Goal: Transaction & Acquisition: Register for event/course

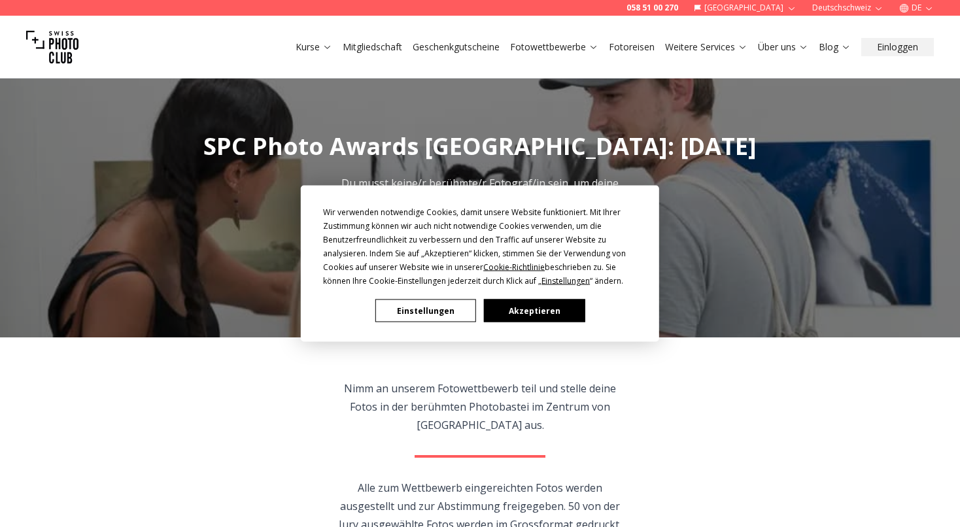
click at [535, 306] on button "Akzeptieren" at bounding box center [534, 311] width 101 height 23
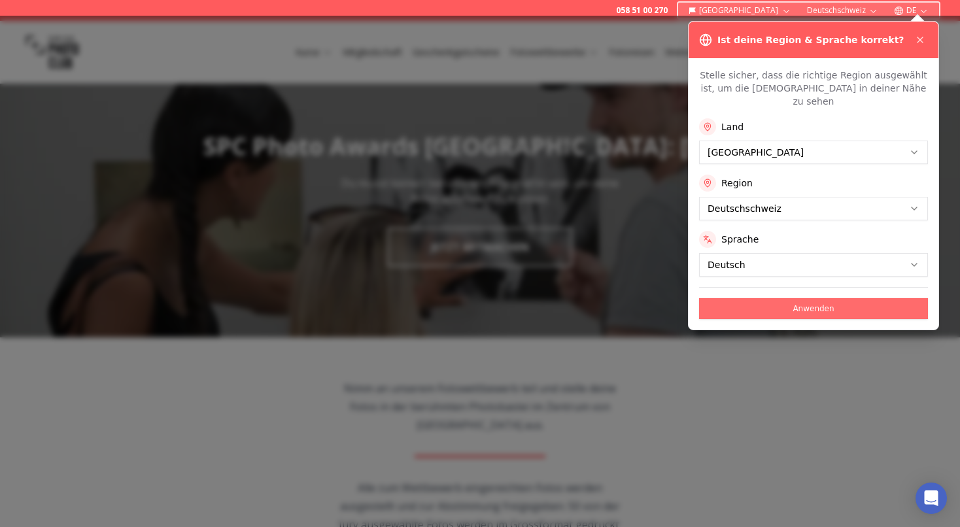
click at [816, 298] on button "Anwenden" at bounding box center [813, 308] width 229 height 21
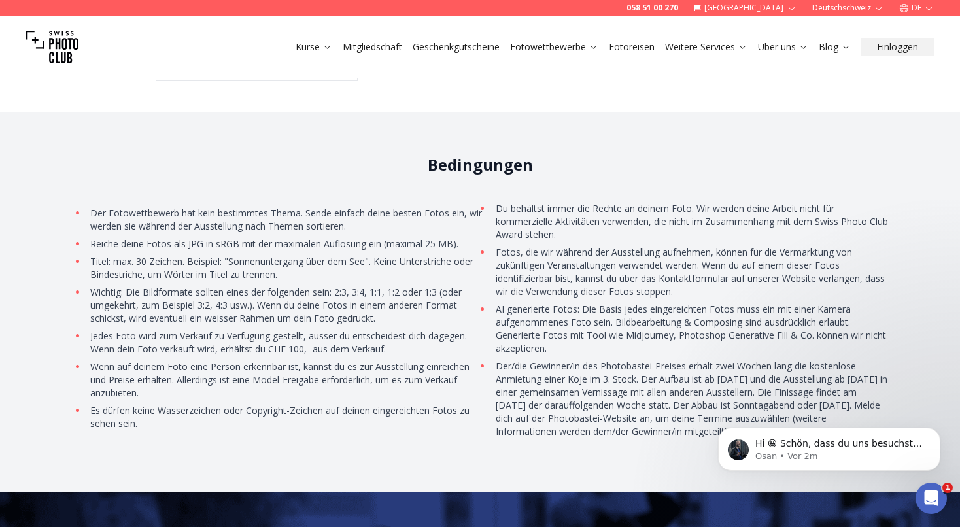
scroll to position [3857, 0]
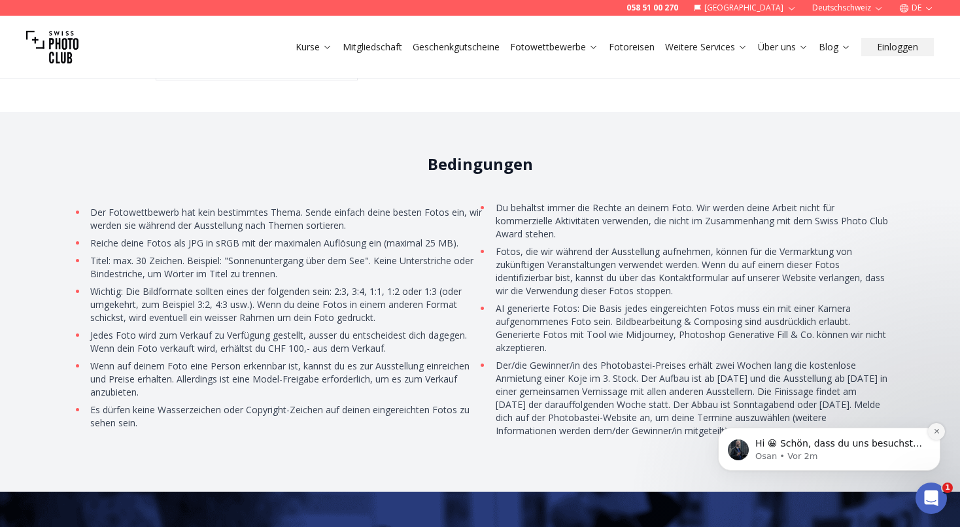
click at [938, 430] on icon "Dismiss notification" at bounding box center [937, 431] width 7 height 7
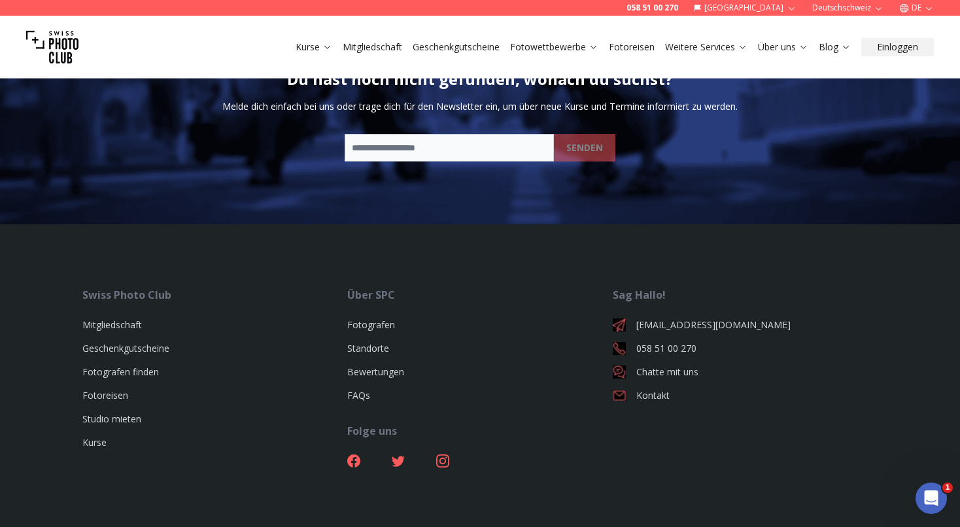
scroll to position [4343, 0]
click at [443, 455] on icon at bounding box center [442, 461] width 13 height 13
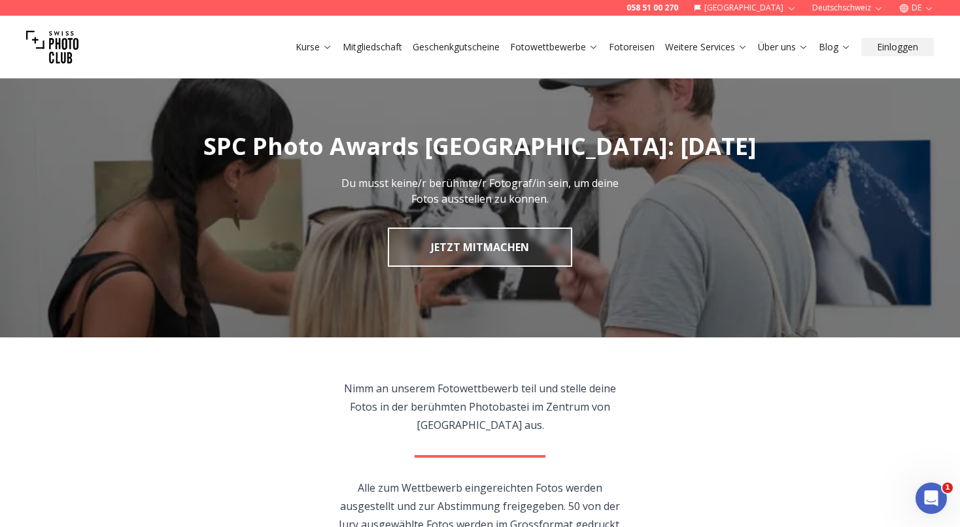
scroll to position [0, 0]
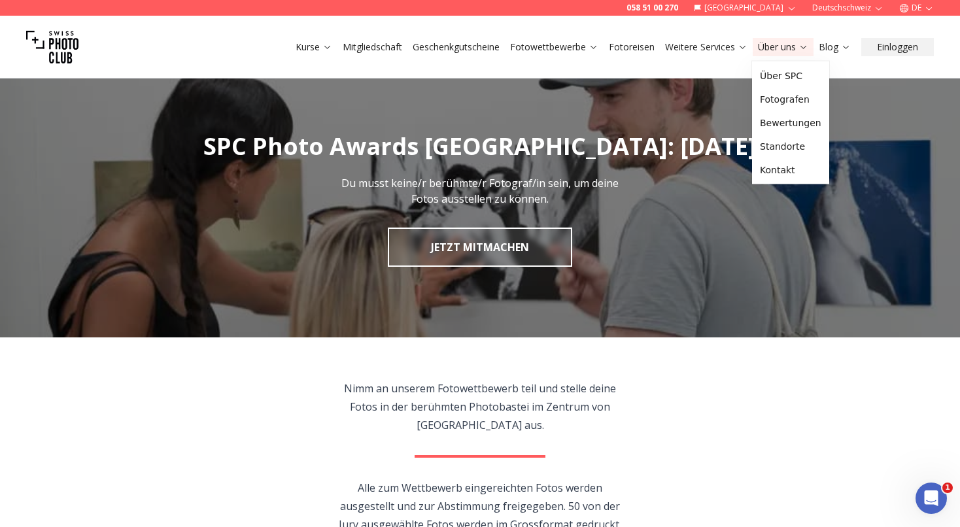
click at [781, 44] on link "Über uns" at bounding box center [783, 47] width 50 height 13
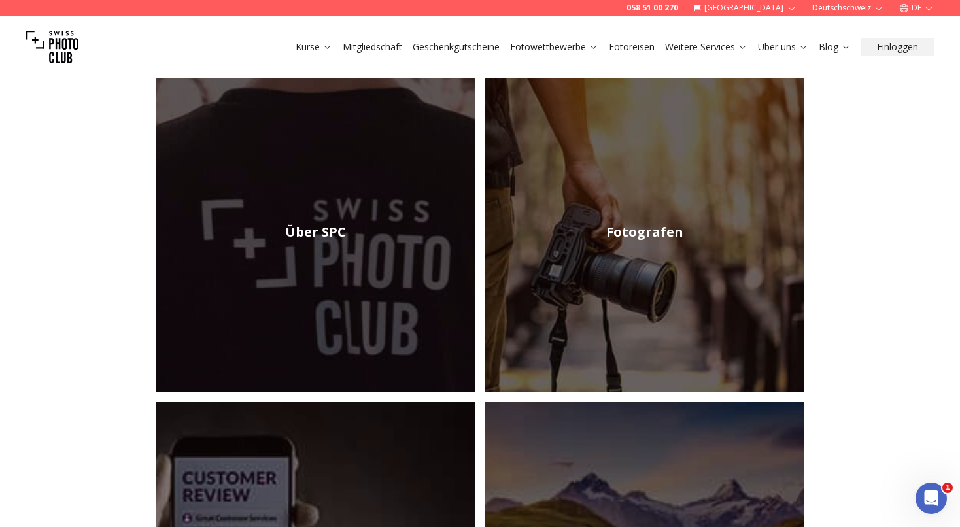
scroll to position [189, 0]
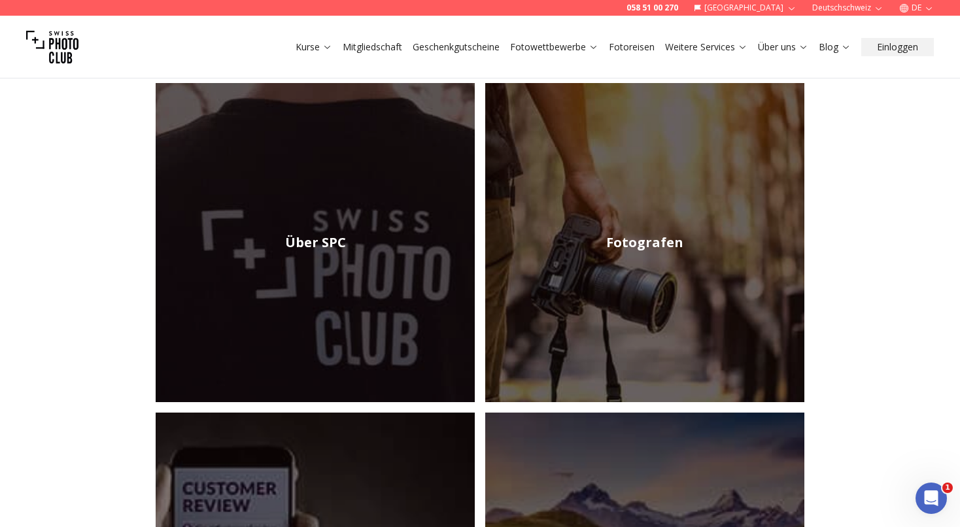
click at [643, 264] on img at bounding box center [644, 242] width 319 height 319
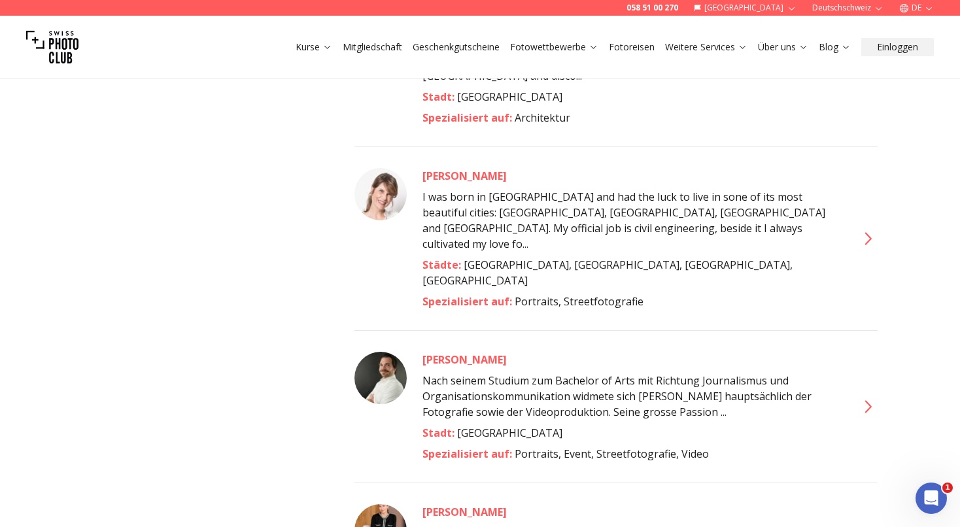
scroll to position [5870, 0]
click at [872, 401] on icon at bounding box center [869, 407] width 7 height 12
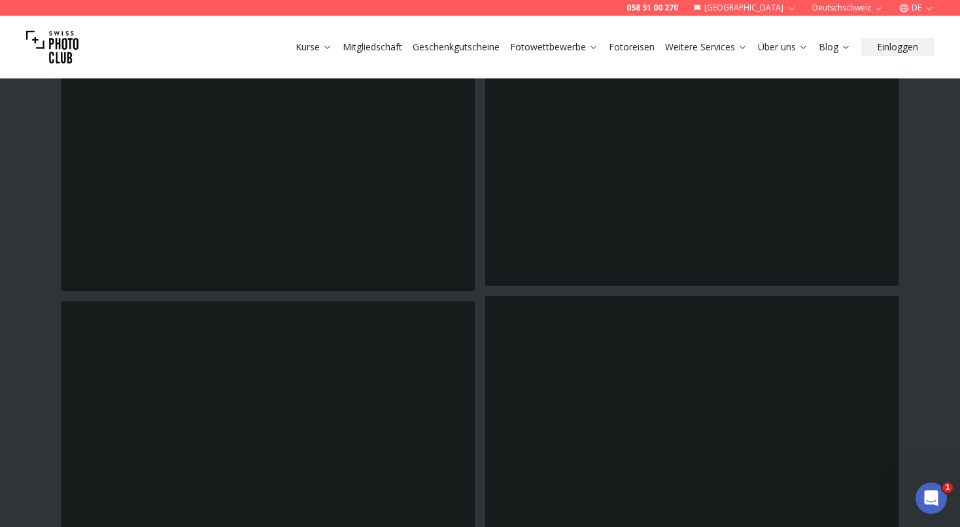
scroll to position [675, 0]
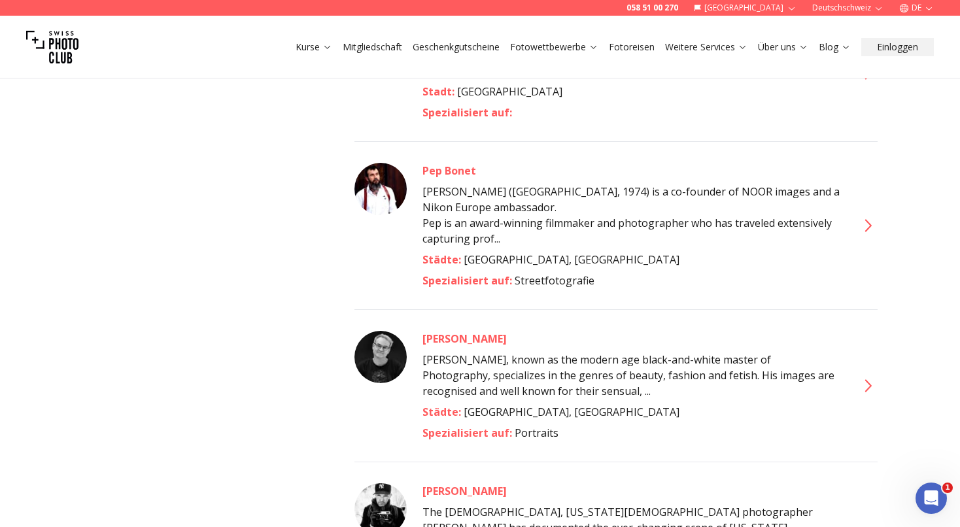
scroll to position [4582, 0]
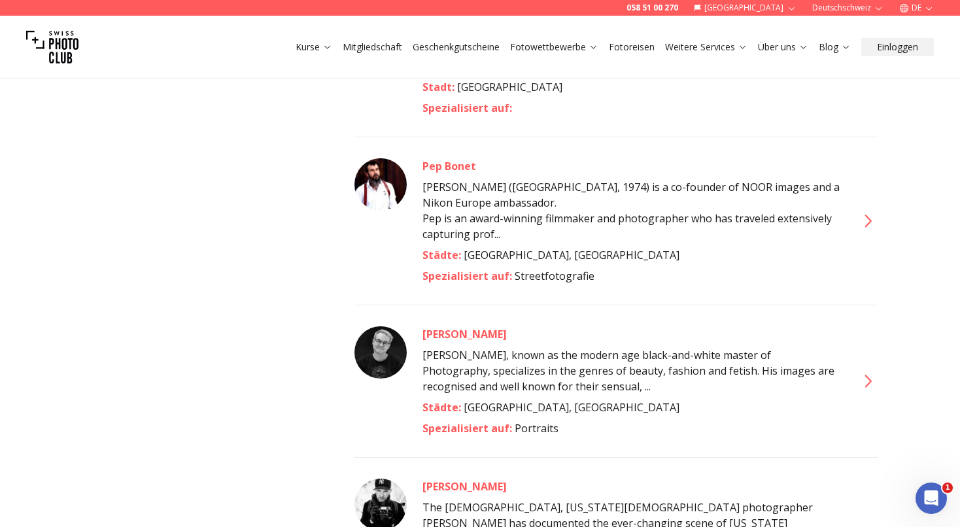
click at [870, 375] on icon at bounding box center [869, 381] width 7 height 12
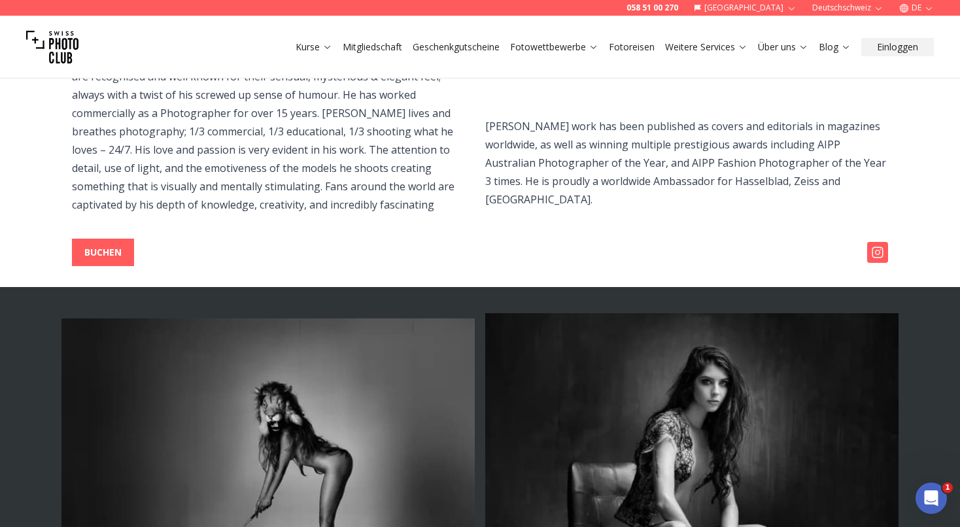
scroll to position [176, 0]
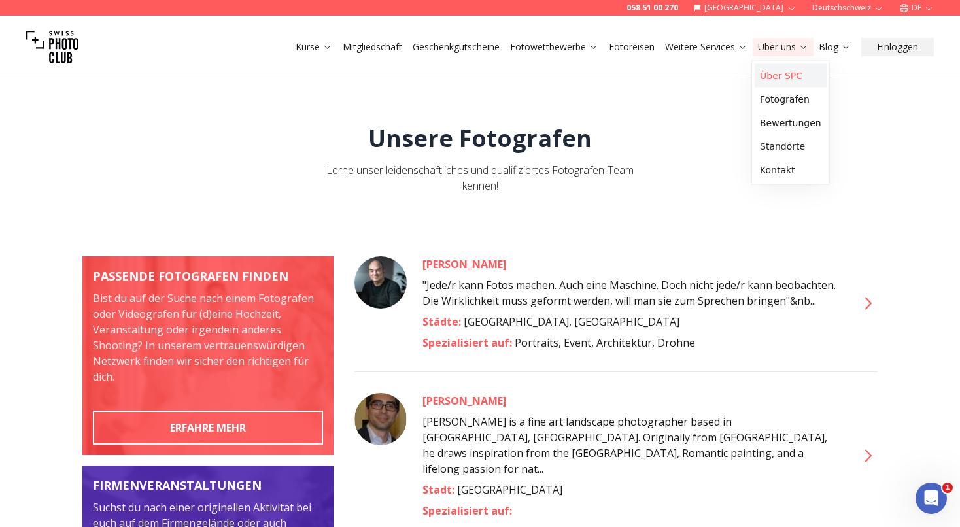
click at [781, 74] on link "Über SPC" at bounding box center [791, 76] width 72 height 24
click at [376, 46] on link "Mitgliedschaft" at bounding box center [373, 47] width 60 height 13
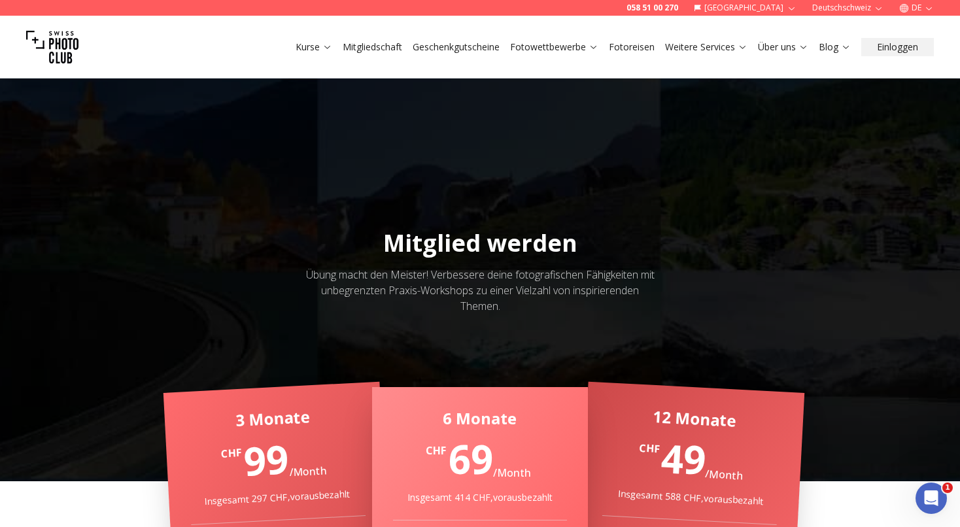
click at [629, 46] on link "Fotoreisen" at bounding box center [632, 47] width 46 height 13
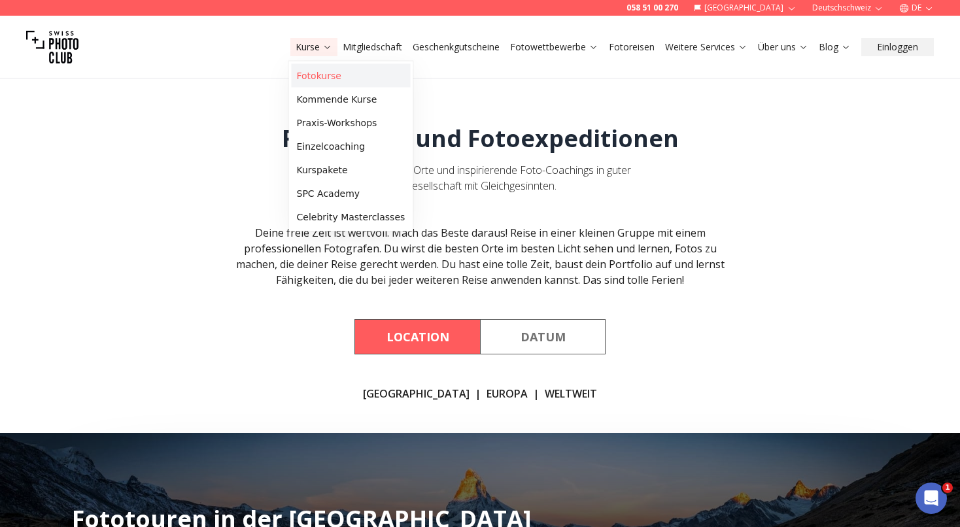
click at [318, 75] on link "Fotokurse" at bounding box center [351, 76] width 119 height 24
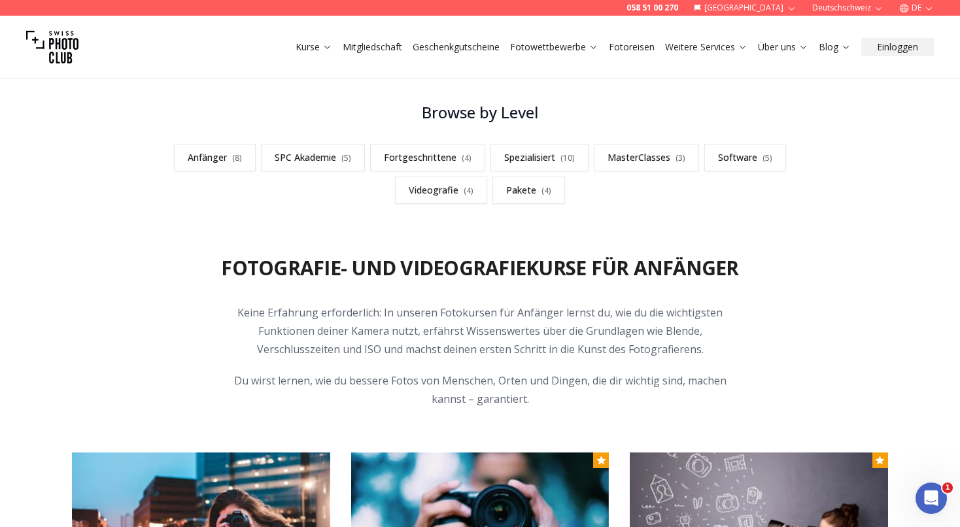
scroll to position [366, 0]
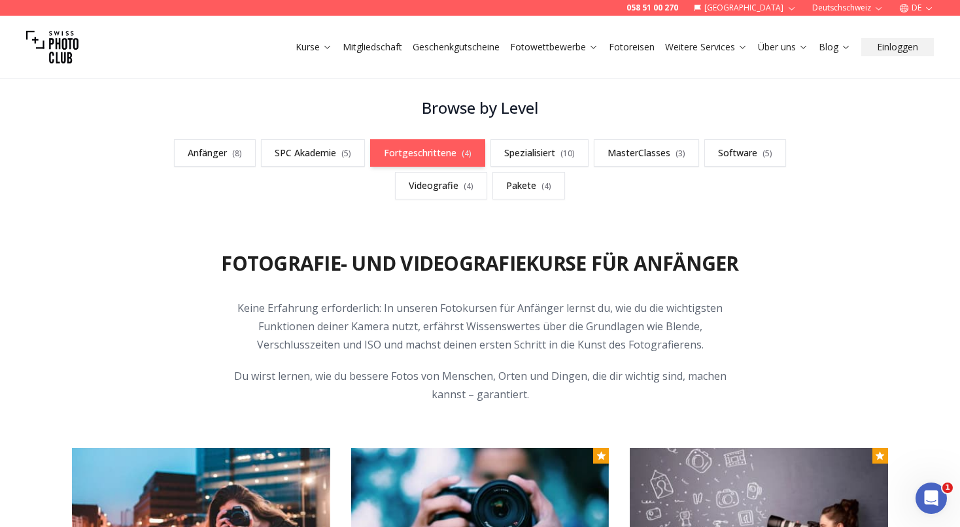
click at [438, 152] on link "Fortgeschrittene ( 4 )" at bounding box center [427, 152] width 115 height 27
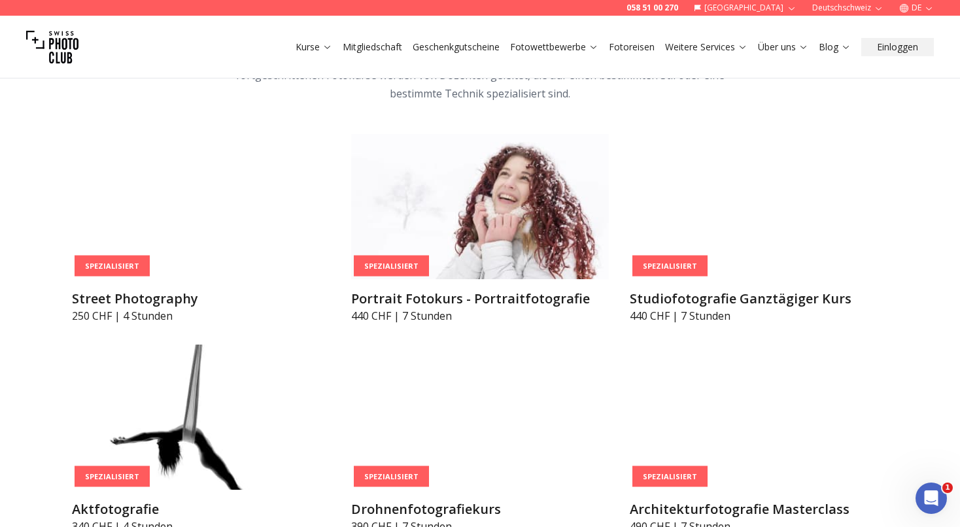
scroll to position [2747, 0]
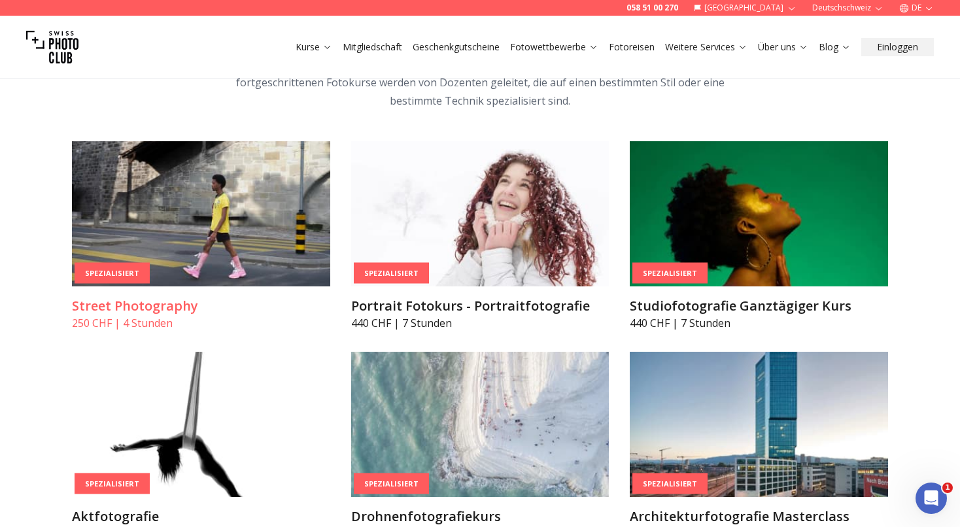
click at [227, 196] on img at bounding box center [201, 213] width 258 height 145
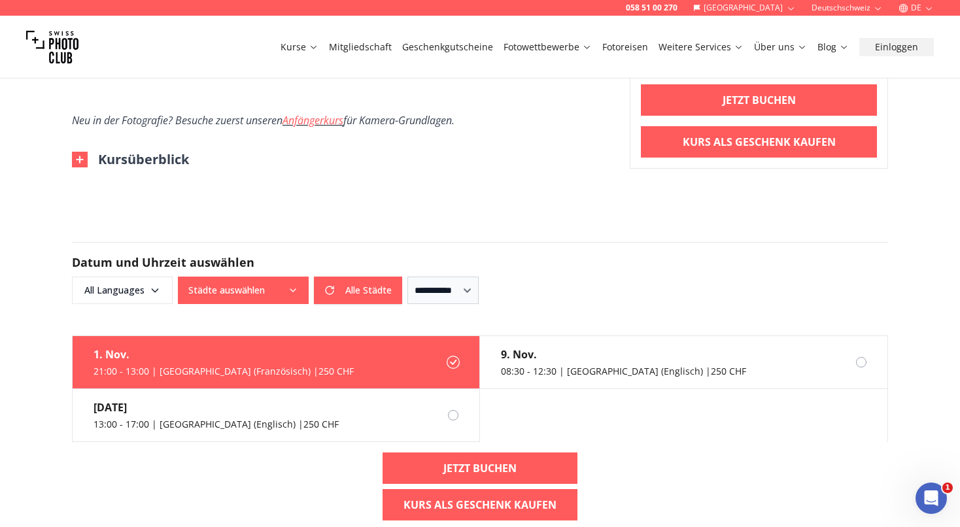
scroll to position [1110, 0]
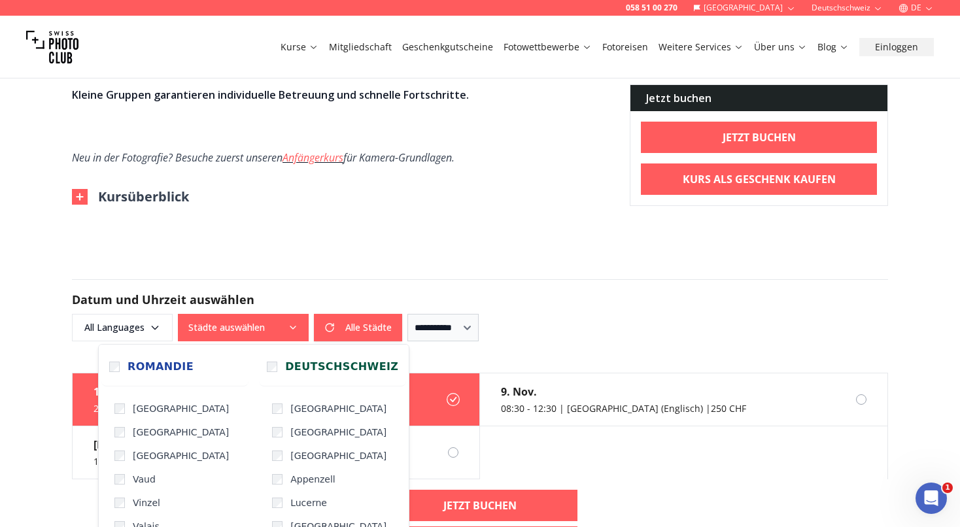
click at [292, 326] on icon "button" at bounding box center [293, 328] width 10 height 10
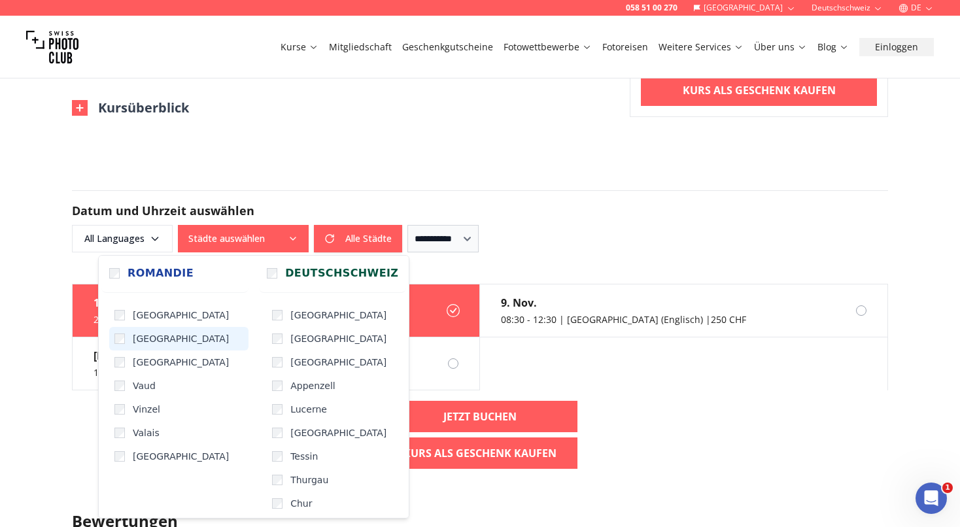
scroll to position [5, 0]
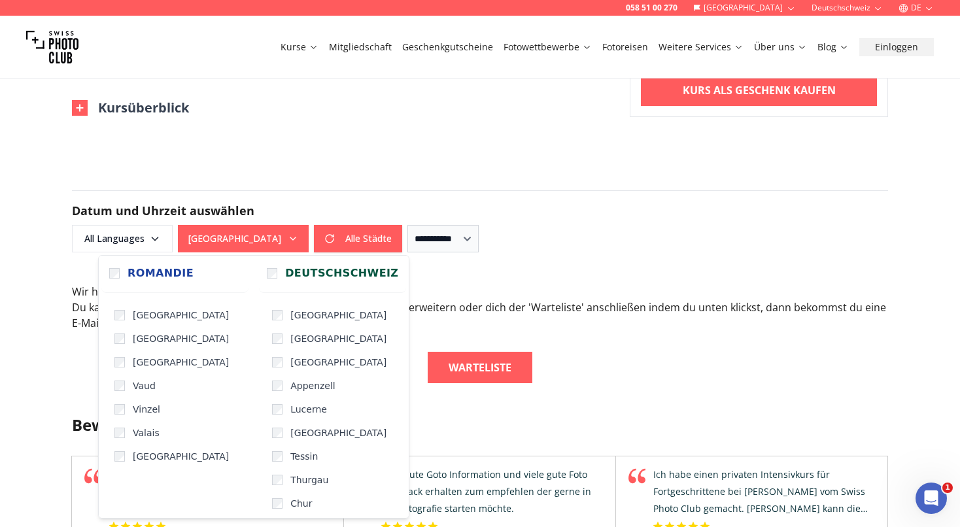
click at [491, 148] on div "058 51 00 270 Schweiz Deutschschweiz DE Kurse Mitgliedschaft Geschenkgutscheine…" at bounding box center [480, 154] width 960 height 2707
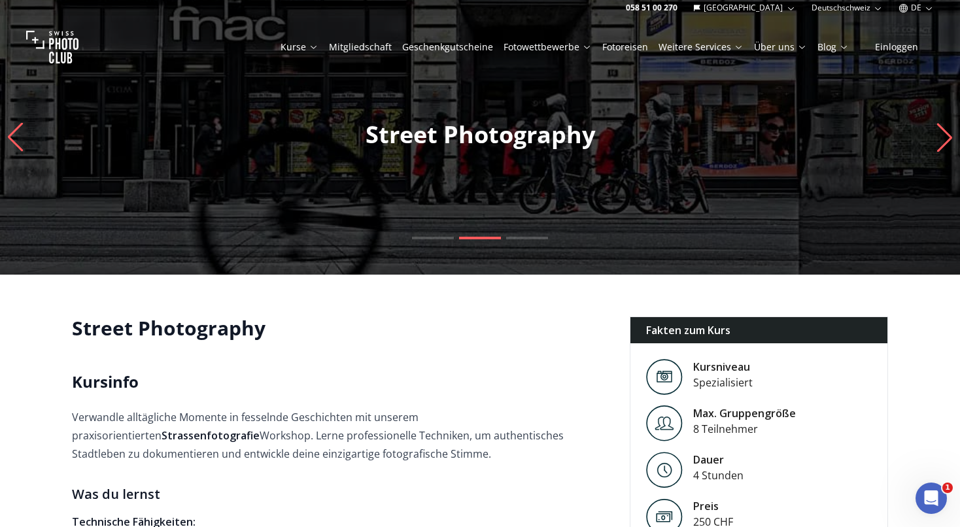
scroll to position [0, 0]
click at [15, 133] on icon "Previous slide" at bounding box center [16, 137] width 18 height 29
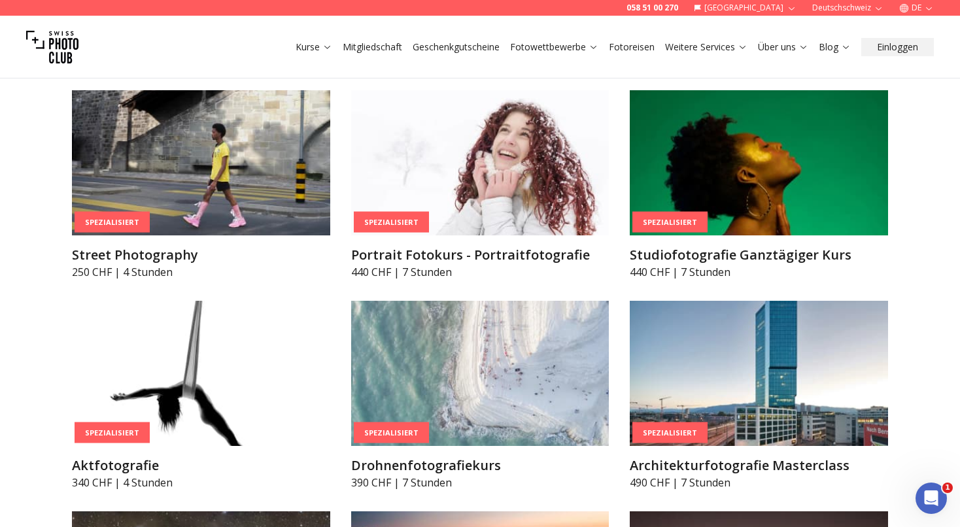
scroll to position [2802, 0]
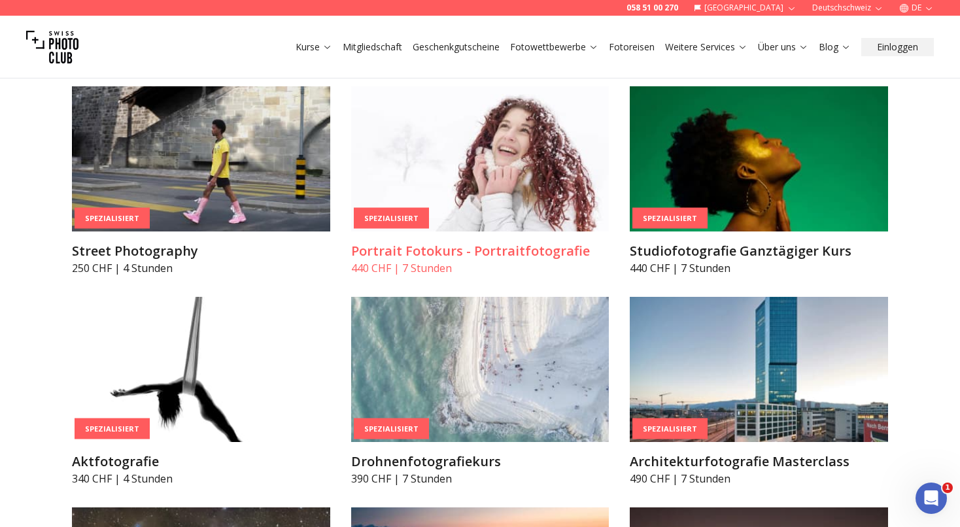
click at [528, 164] on img at bounding box center [480, 158] width 258 height 145
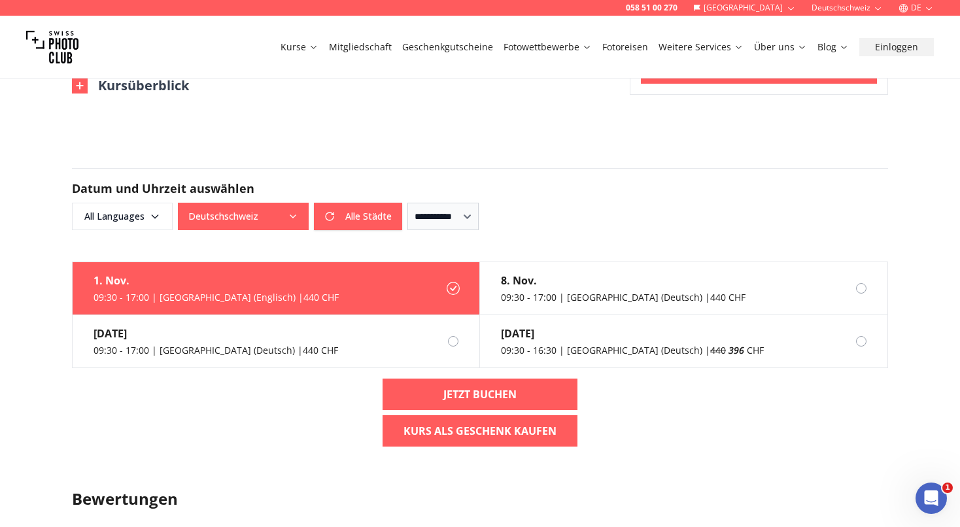
scroll to position [1031, 0]
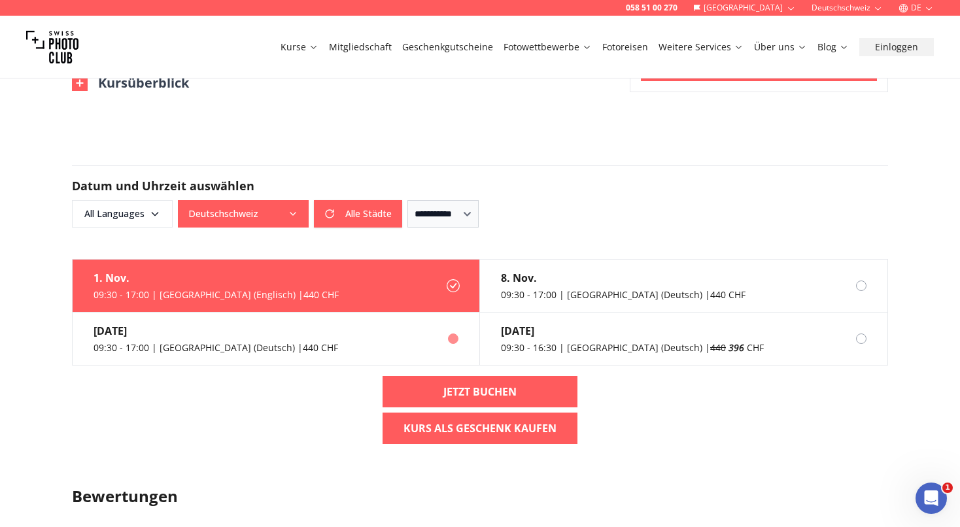
click at [348, 336] on label "[DATE] 09:30 - 17:00 | [GEOGRAPHIC_DATA] (Deutsch) | 440 CHF" at bounding box center [277, 339] width 408 height 53
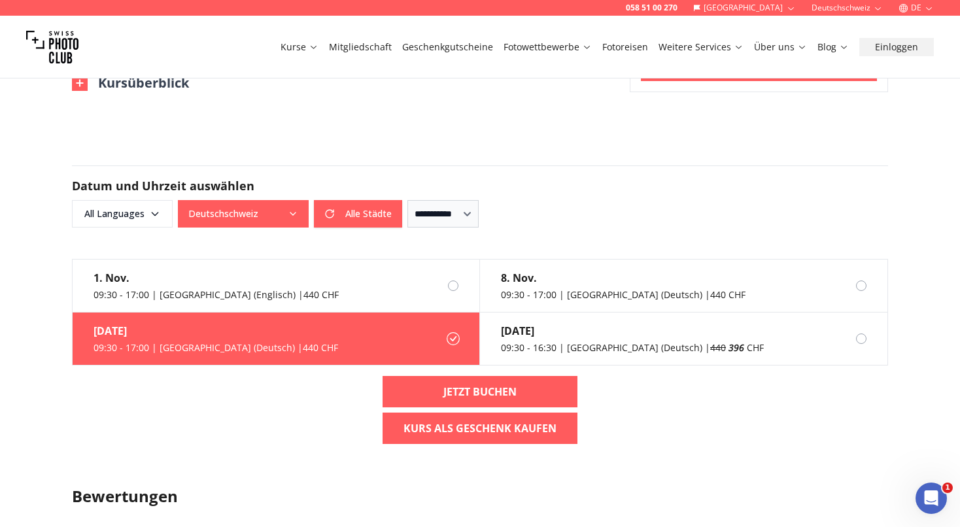
click at [322, 340] on label "[DATE] 09:30 - 17:00 | [GEOGRAPHIC_DATA] (Deutsch) | 440 CHF" at bounding box center [277, 339] width 408 height 53
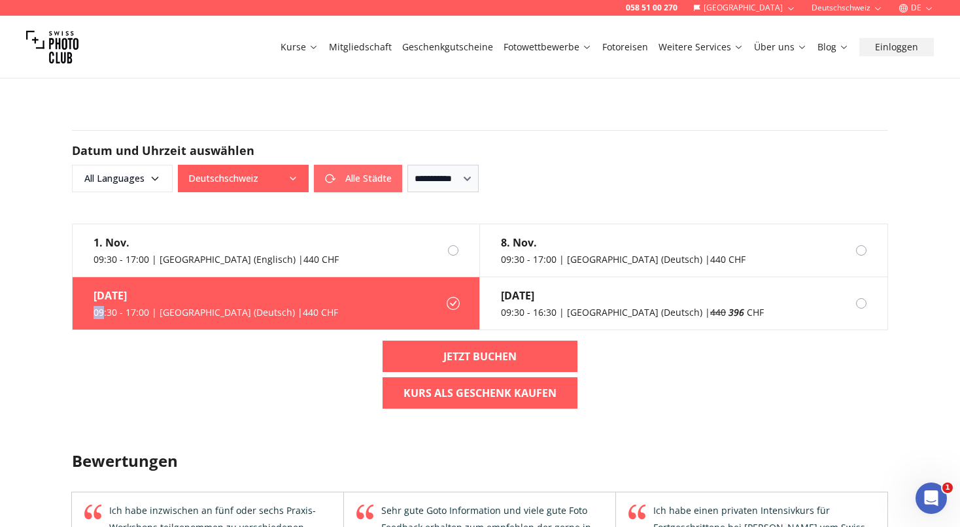
scroll to position [1068, 0]
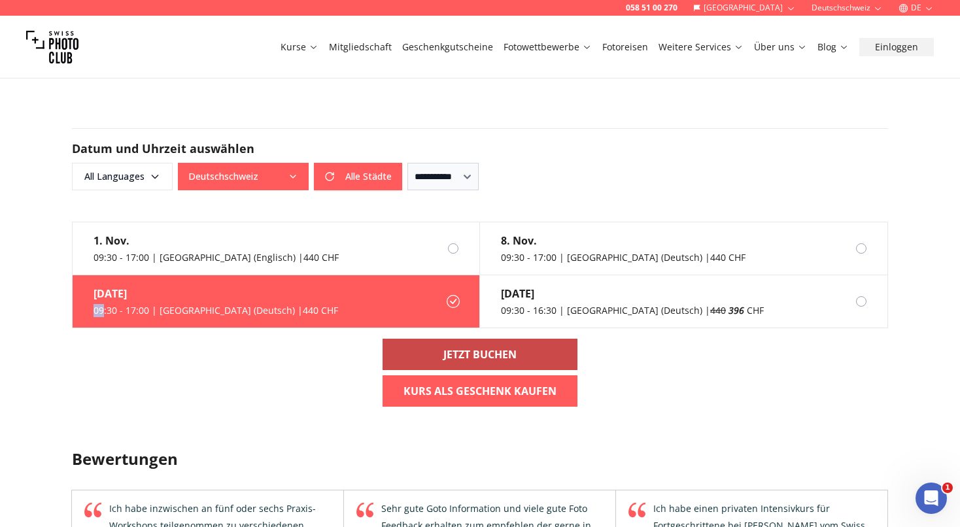
click at [460, 355] on b "Jetzt buchen" at bounding box center [480, 355] width 73 height 16
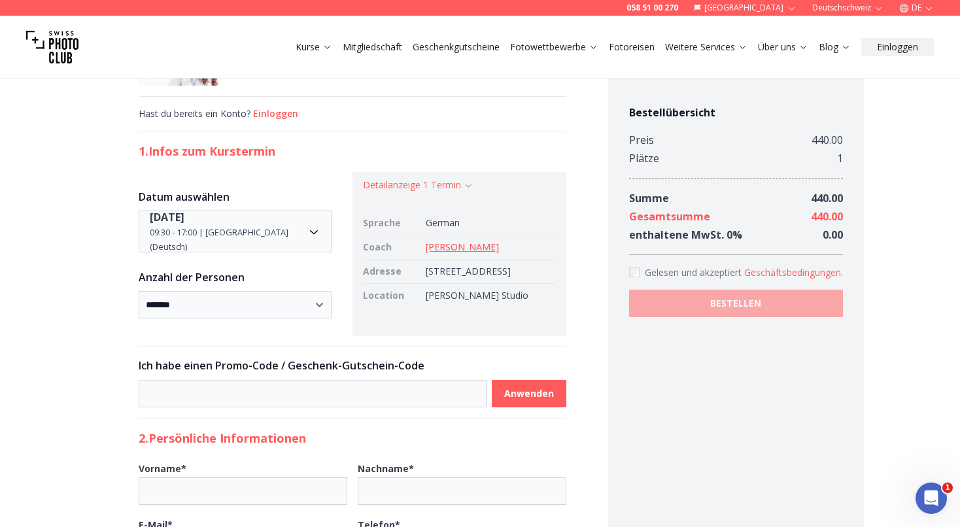
scroll to position [69, 0]
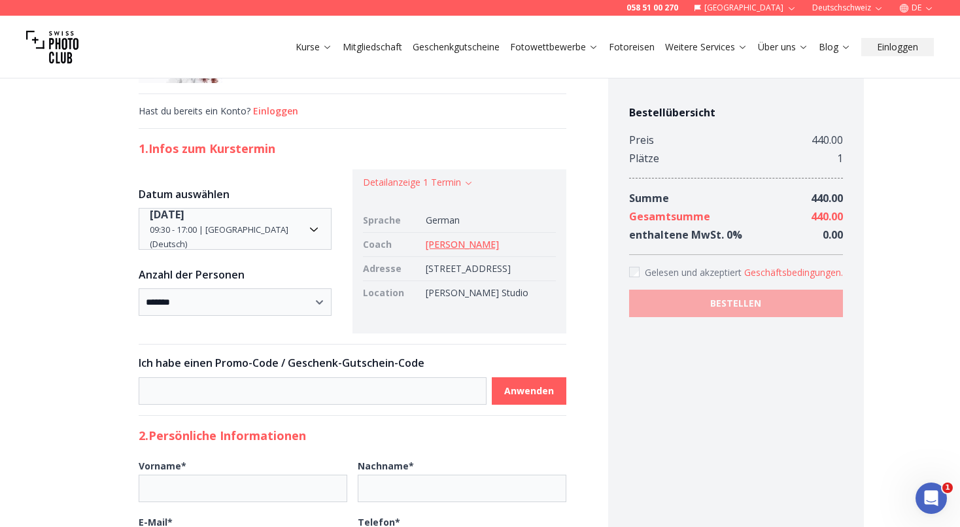
click at [449, 243] on link "[PERSON_NAME]" at bounding box center [462, 244] width 73 height 12
